Goal: Transaction & Acquisition: Download file/media

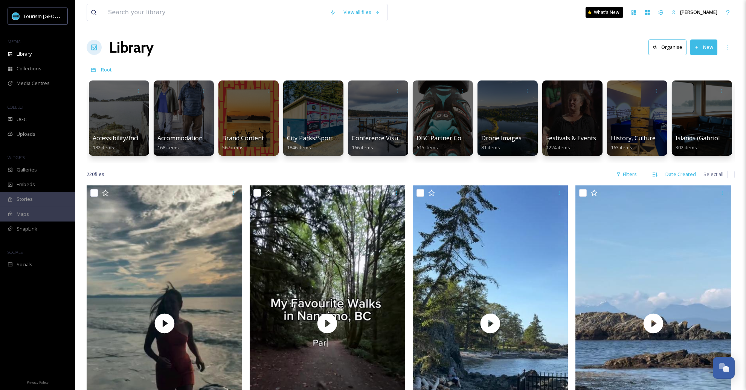
click at [327, 54] on div "Library Organise New" at bounding box center [411, 47] width 648 height 23
click at [244, 114] on div at bounding box center [248, 118] width 61 height 77
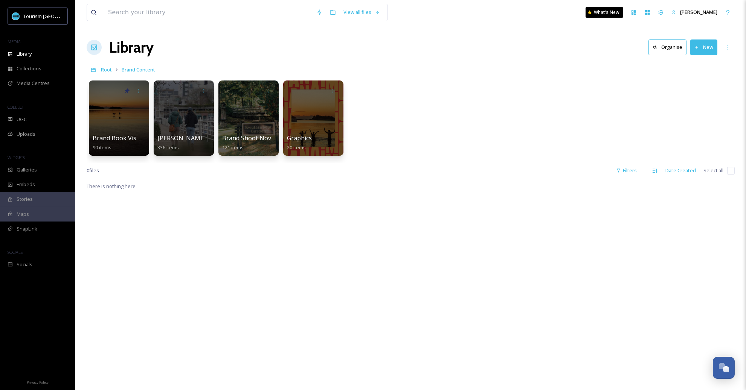
scroll to position [3, 0]
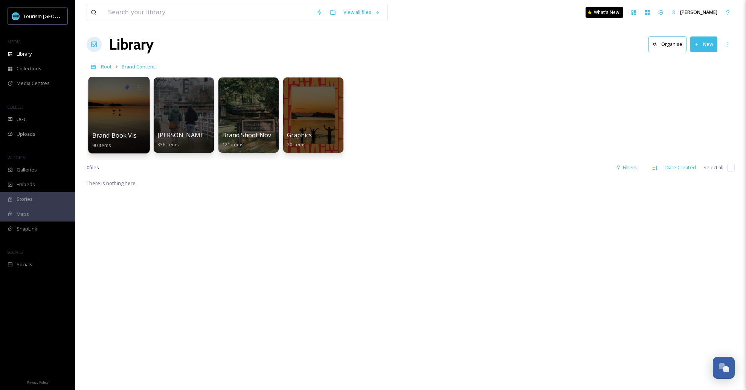
click at [116, 104] on div at bounding box center [118, 115] width 61 height 77
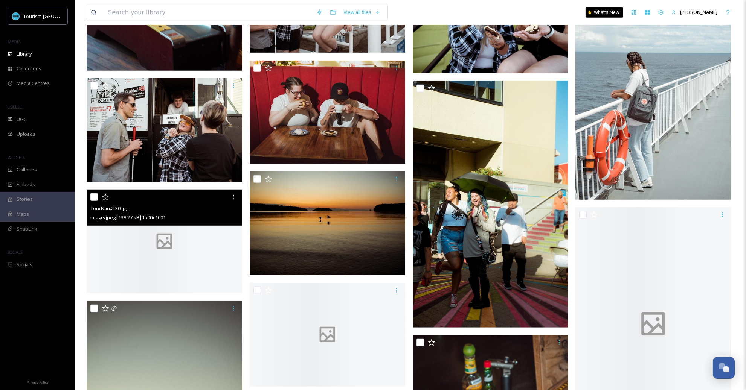
scroll to position [1194, 0]
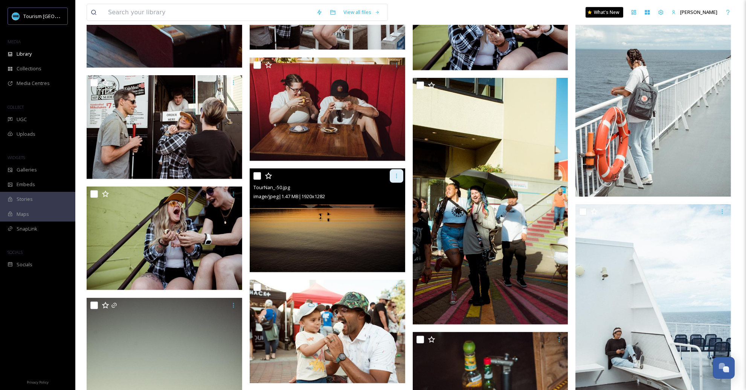
click at [395, 175] on icon at bounding box center [396, 176] width 6 height 6
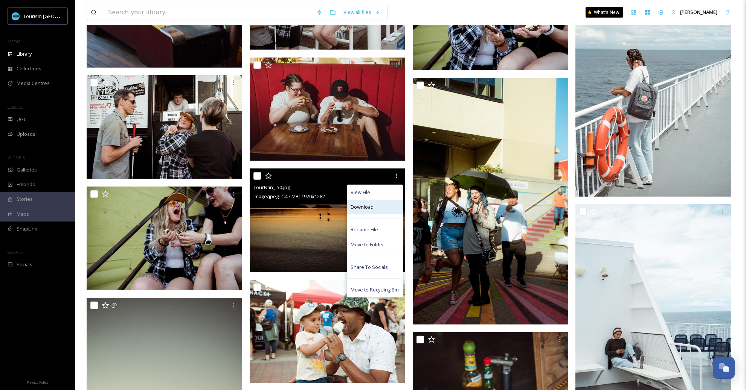
click at [386, 212] on div "Download" at bounding box center [375, 207] width 56 height 15
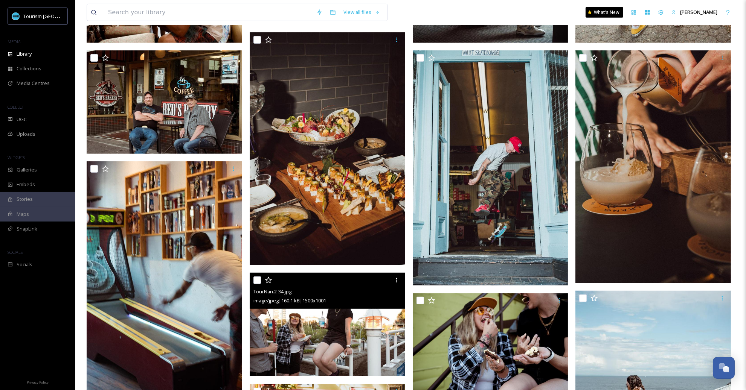
scroll to position [846, 0]
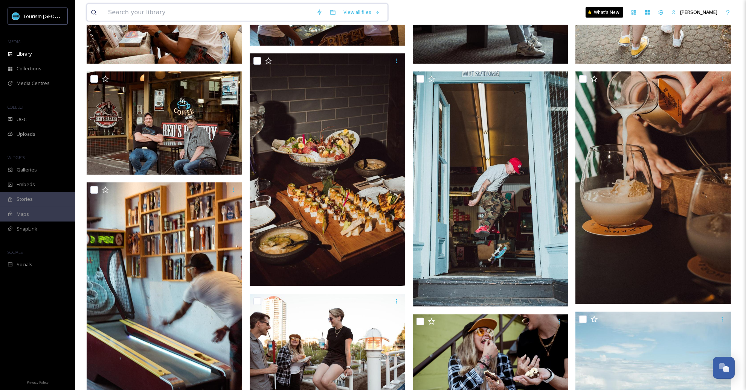
click at [241, 6] on input at bounding box center [208, 12] width 208 height 17
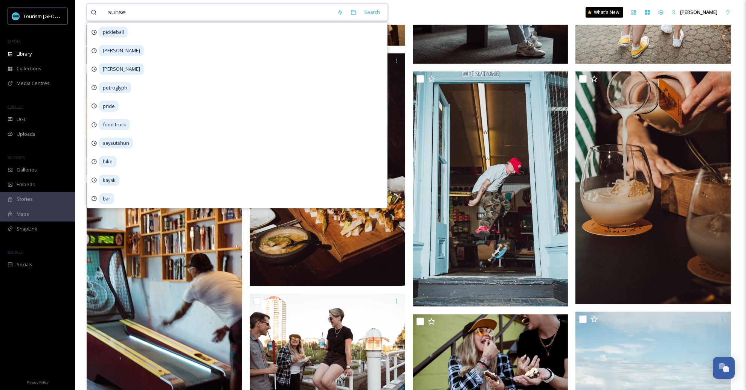
type input "sunset"
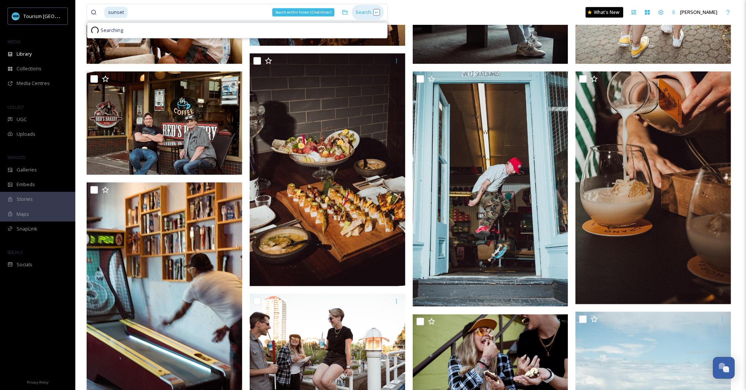
click at [357, 12] on div "Search" at bounding box center [368, 12] width 32 height 15
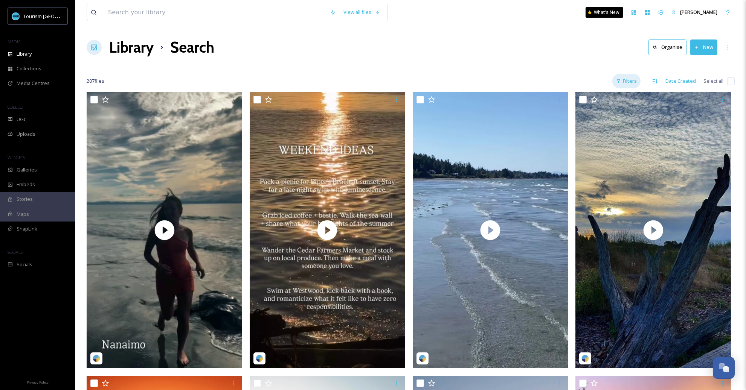
click at [621, 84] on div "Filters" at bounding box center [626, 81] width 28 height 15
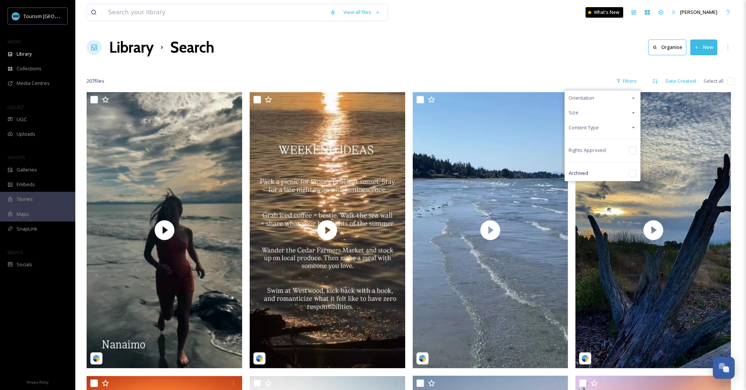
click at [605, 131] on div "Content Type" at bounding box center [602, 127] width 75 height 15
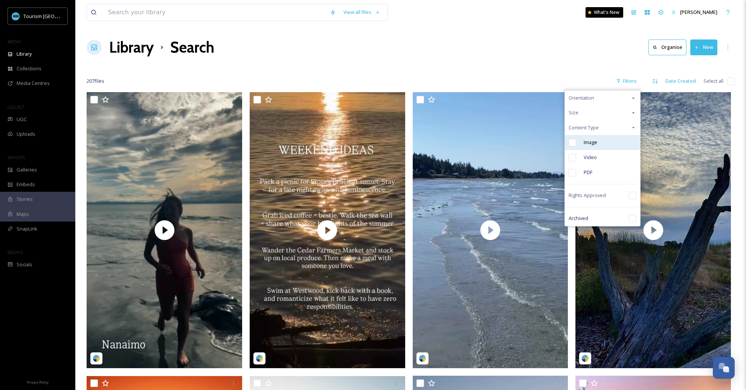
click at [599, 144] on div "Image" at bounding box center [602, 142] width 75 height 15
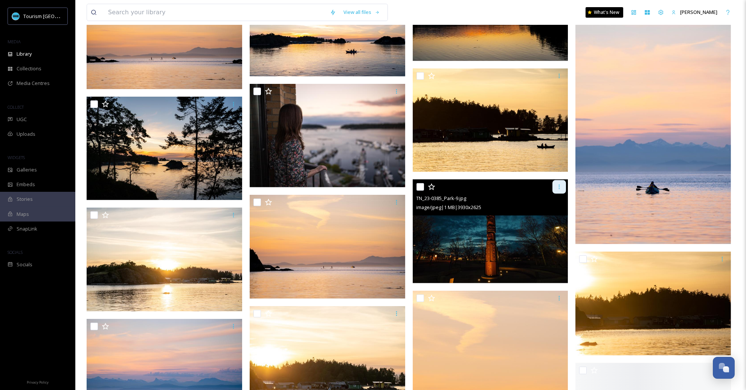
scroll to position [683, 0]
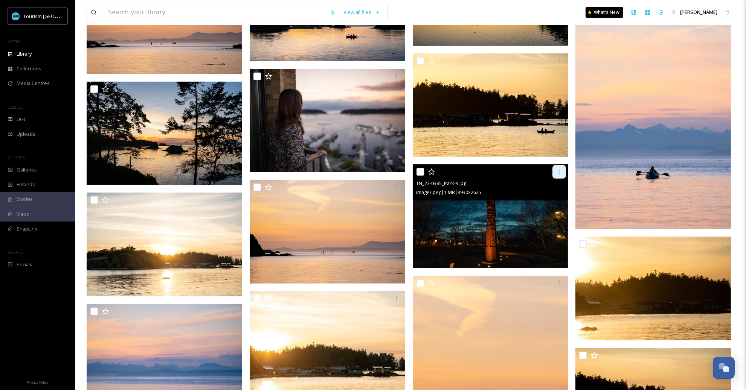
click at [558, 172] on icon at bounding box center [559, 172] width 6 height 6
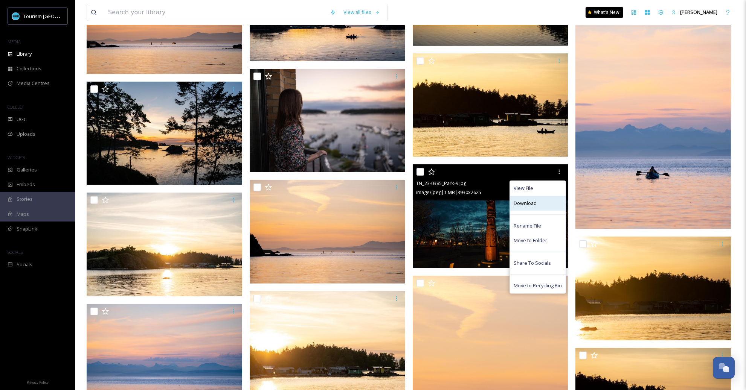
click at [546, 203] on div "Download" at bounding box center [538, 203] width 56 height 15
